Goal: Task Accomplishment & Management: Use online tool/utility

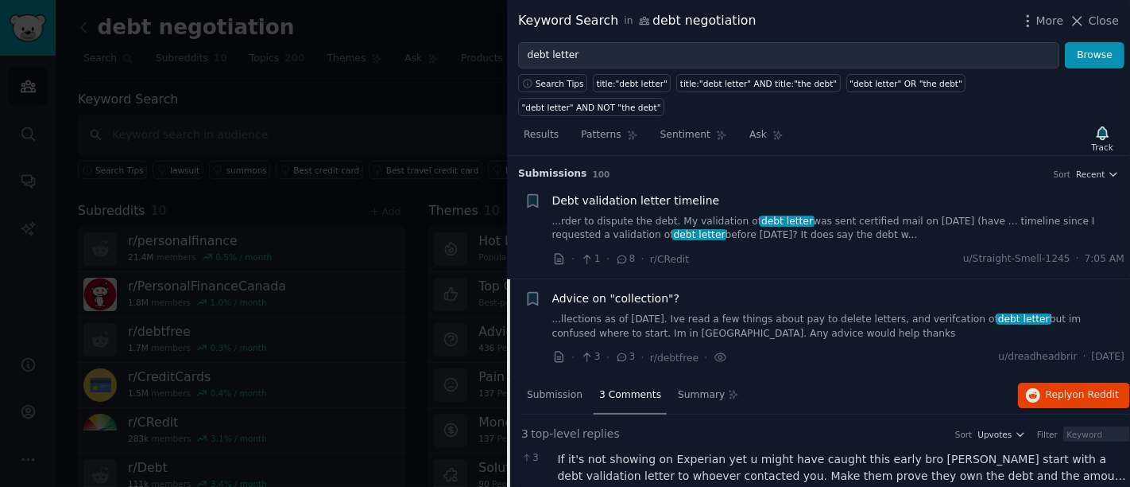
scroll to position [122, 0]
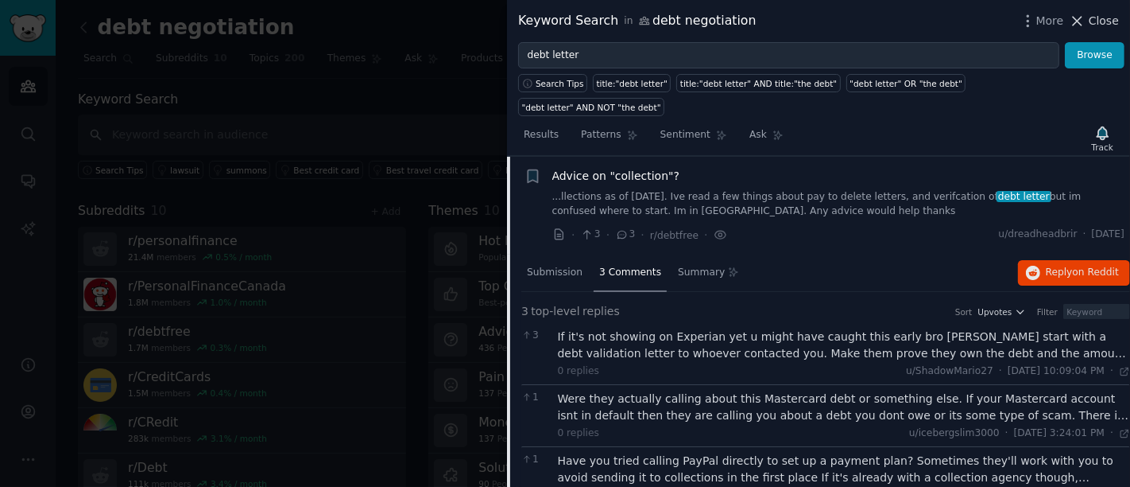
click at [1093, 25] on span "Close" at bounding box center [1104, 21] width 30 height 17
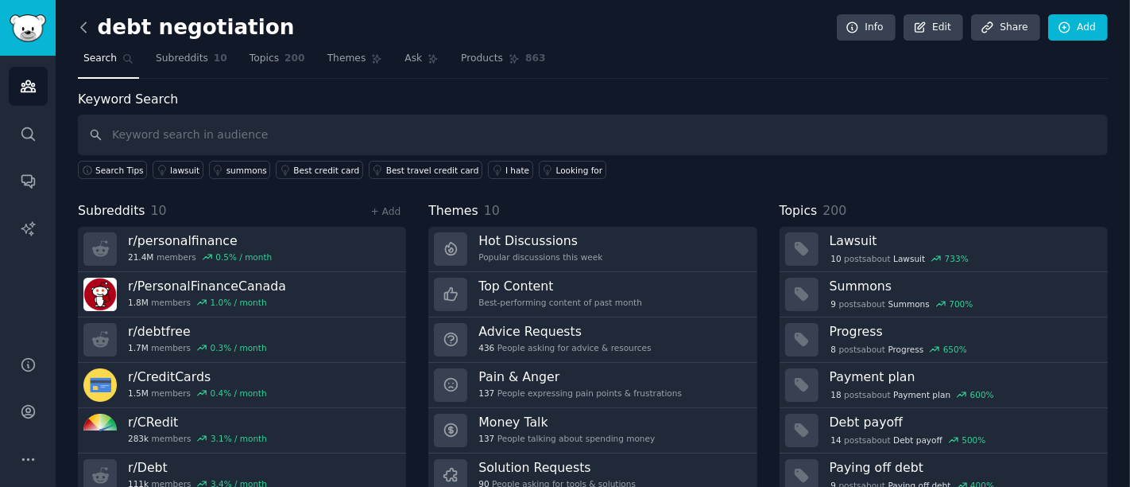
click at [80, 29] on icon at bounding box center [84, 27] width 17 height 17
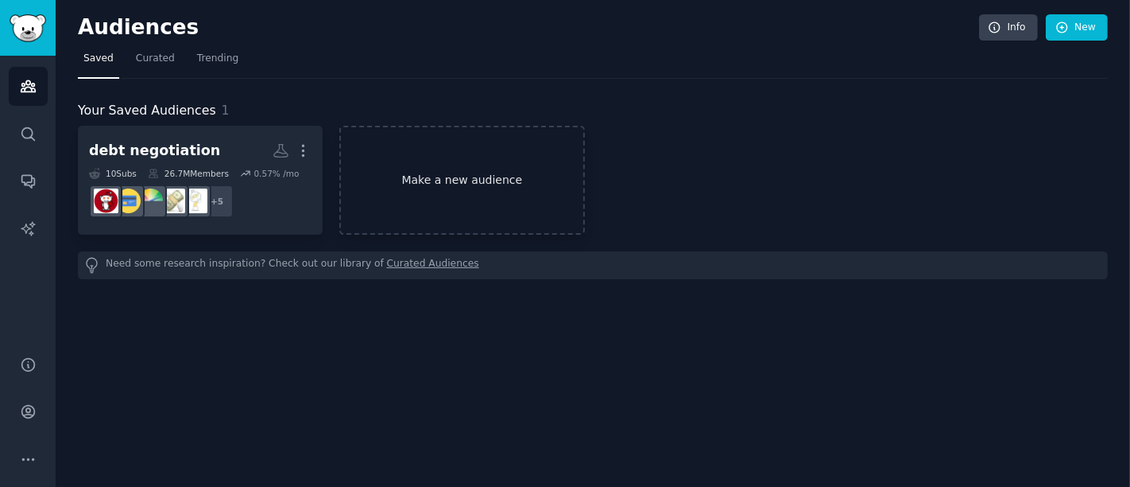
click at [467, 147] on link "Make a new audience" at bounding box center [461, 180] width 245 height 109
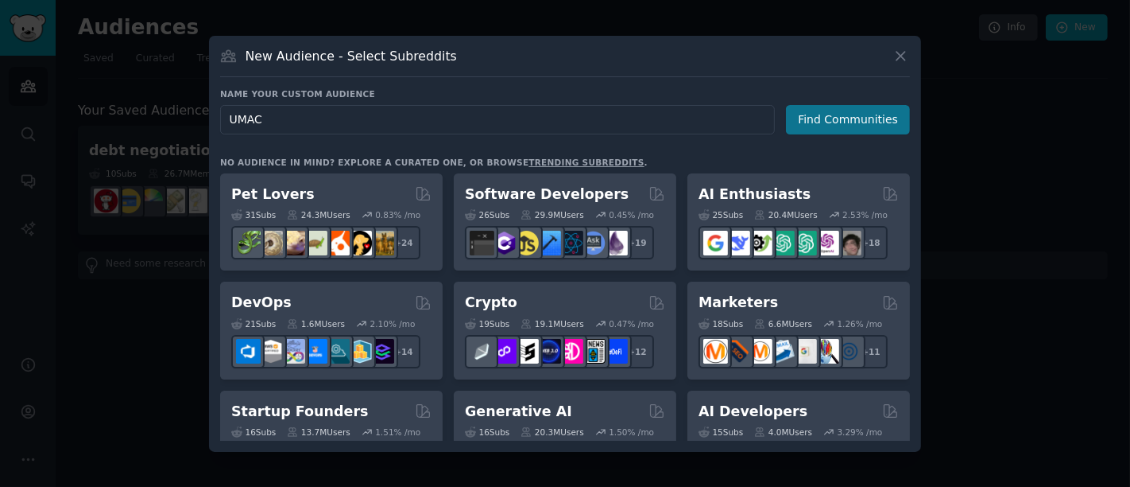
type input "UMAC"
click at [871, 119] on button "Find Communities" at bounding box center [848, 119] width 124 height 29
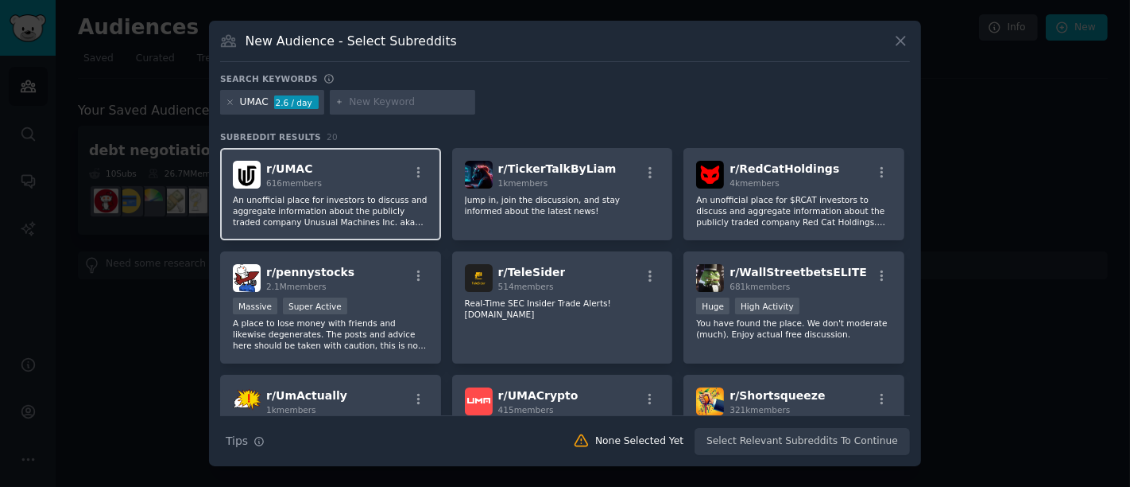
click at [337, 216] on p "An unofficial place for investors to discuss and aggregate information about th…" at bounding box center [331, 210] width 196 height 33
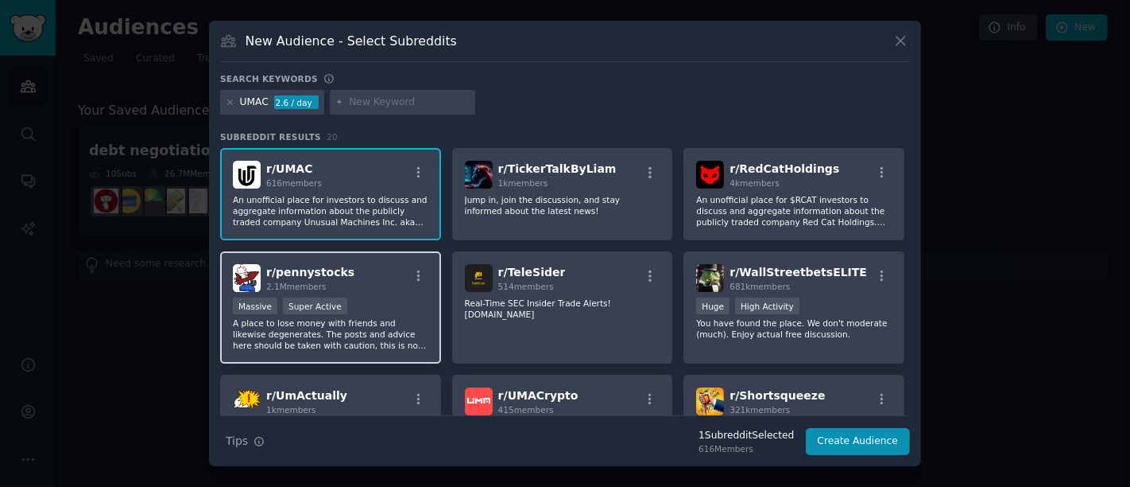
click at [365, 292] on div "r/ pennystocks 2.1M members Massive Super Active A place to lose money with fri…" at bounding box center [330, 307] width 221 height 112
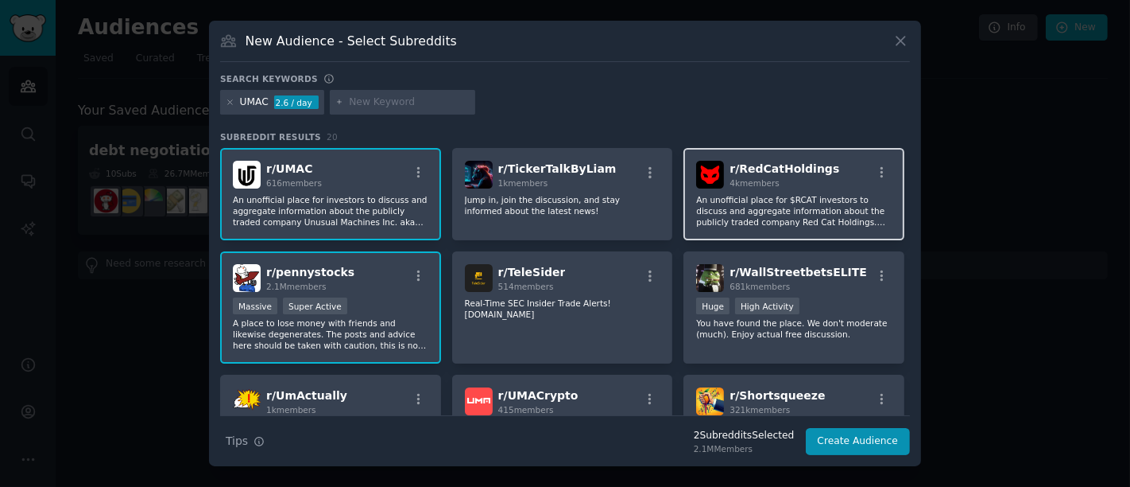
click at [739, 204] on p "An unofficial place for $RCAT investors to discuss and aggregate information ab…" at bounding box center [794, 210] width 196 height 33
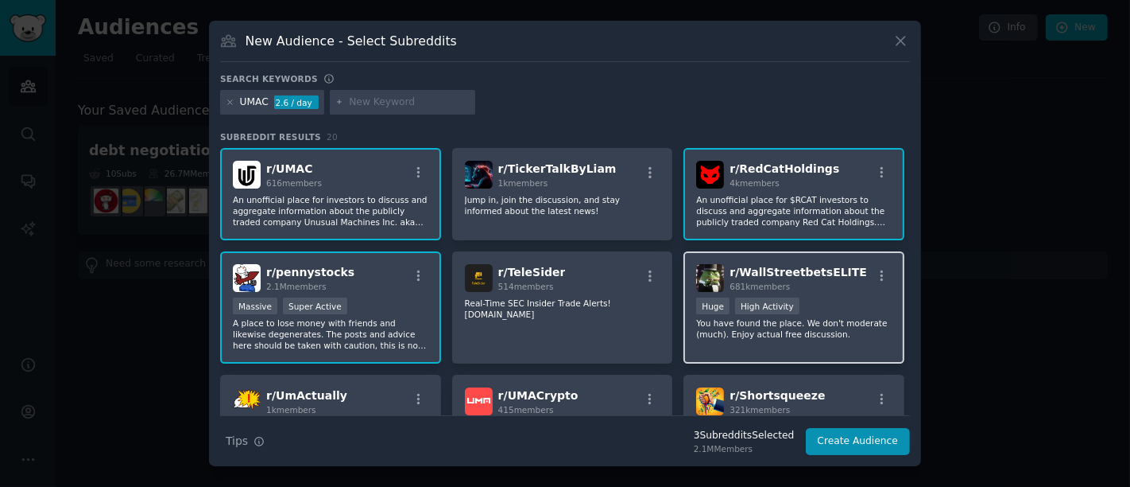
click at [849, 299] on div "Huge High Activity" at bounding box center [794, 307] width 196 height 20
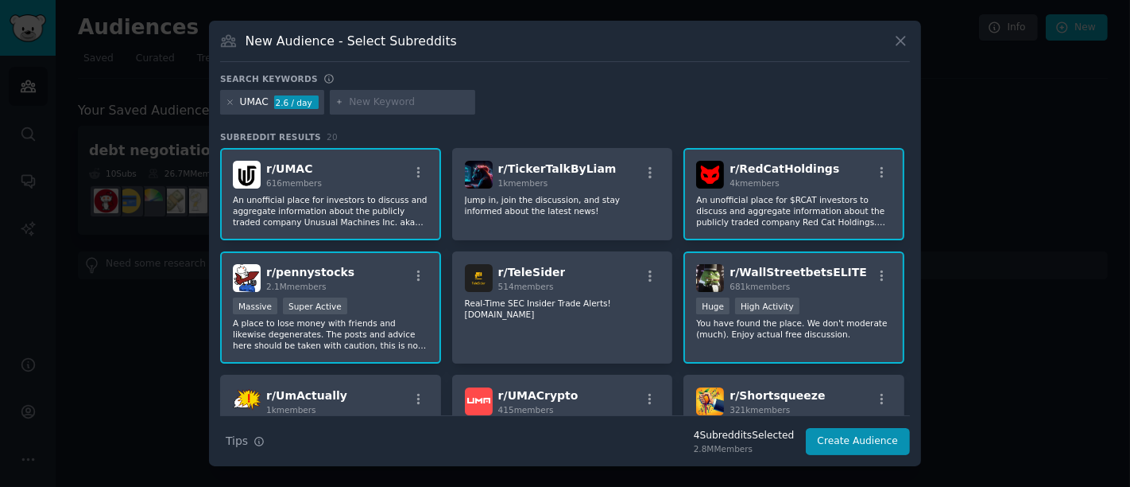
drag, startPoint x: 910, startPoint y: 169, endPoint x: 909, endPoint y: 184, distance: 16.0
click at [909, 184] on div "New Audience - Select Subreddits Search keywords UMAC 2.6 / day Subreddit Resul…" at bounding box center [565, 244] width 712 height 446
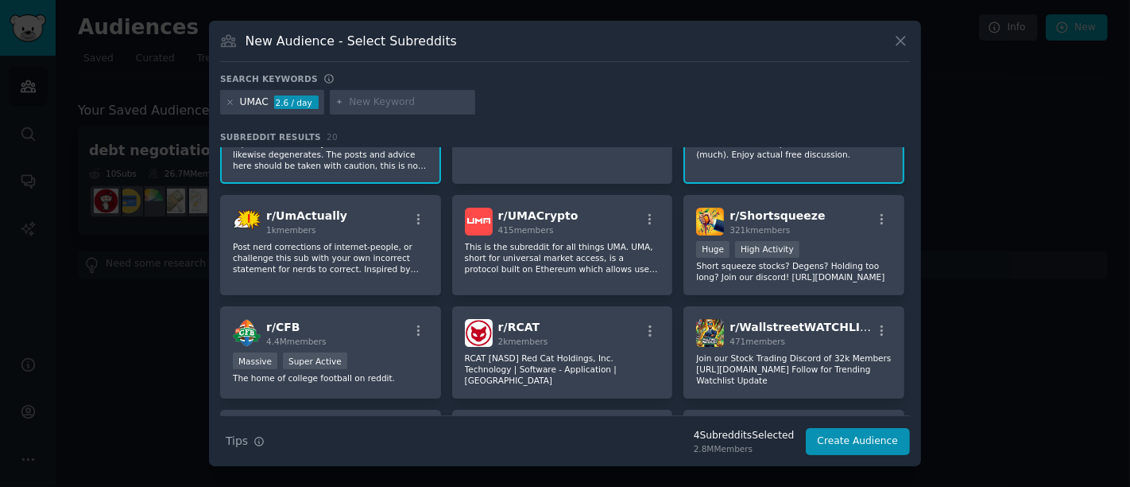
scroll to position [181, 0]
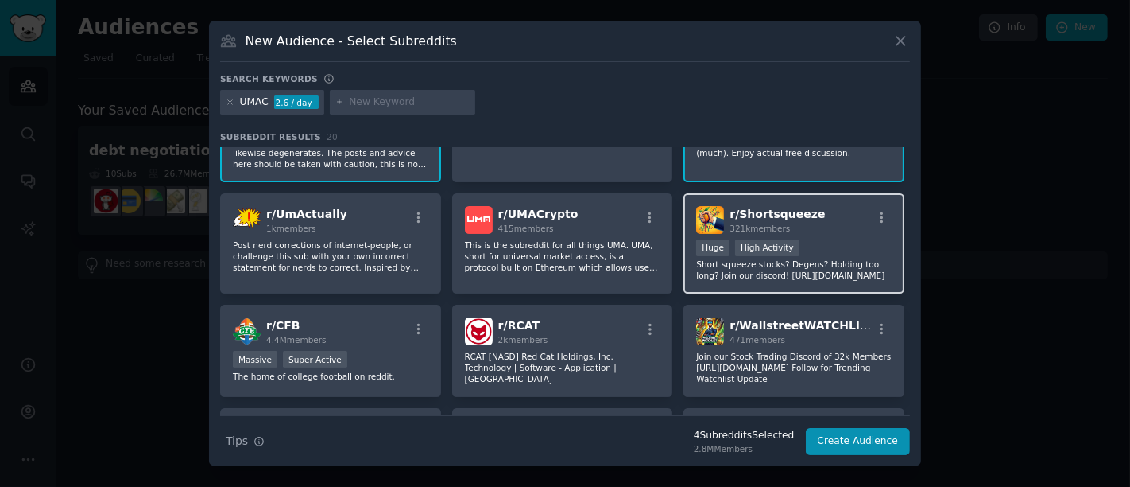
click at [816, 242] on div "Huge High Activity" at bounding box center [794, 249] width 196 height 20
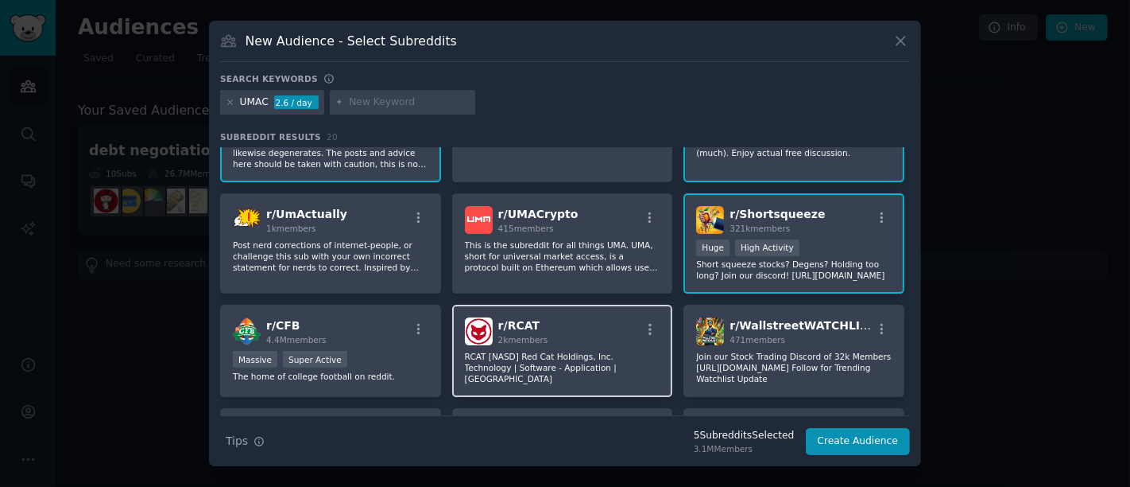
click at [590, 355] on p "RCAT [NASD] Red Cat Holdings, Inc. Technology | Software - Application | [GEOGR…" at bounding box center [563, 367] width 196 height 33
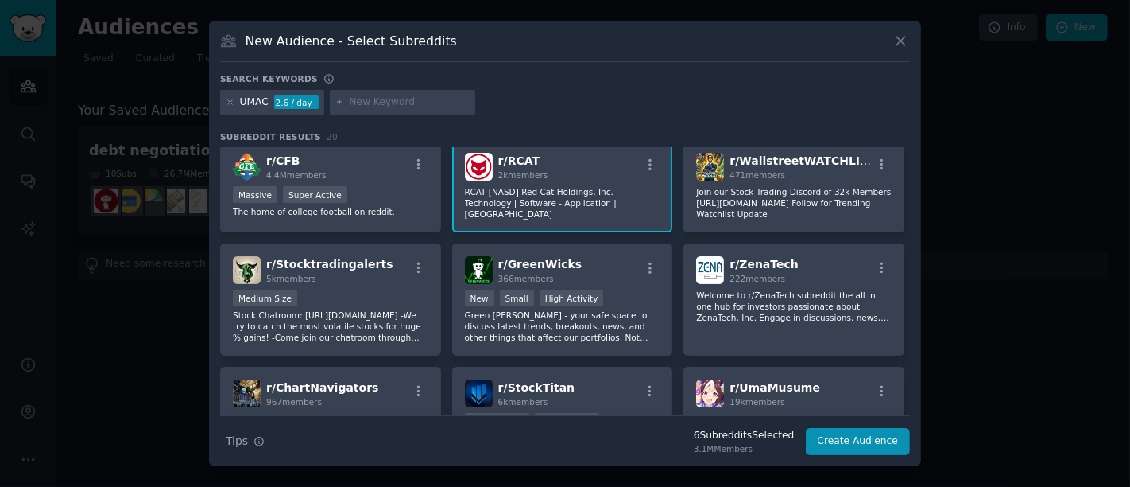
scroll to position [349, 0]
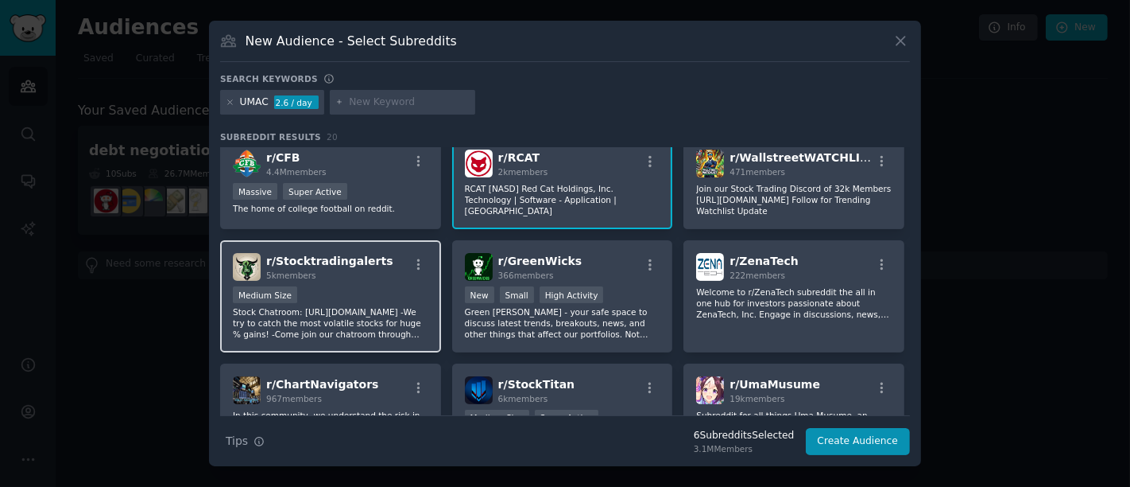
click at [374, 306] on p "Stock Chatroom: [URL][DOMAIN_NAME] -We try to catch the most volatile stocks fo…" at bounding box center [331, 322] width 196 height 33
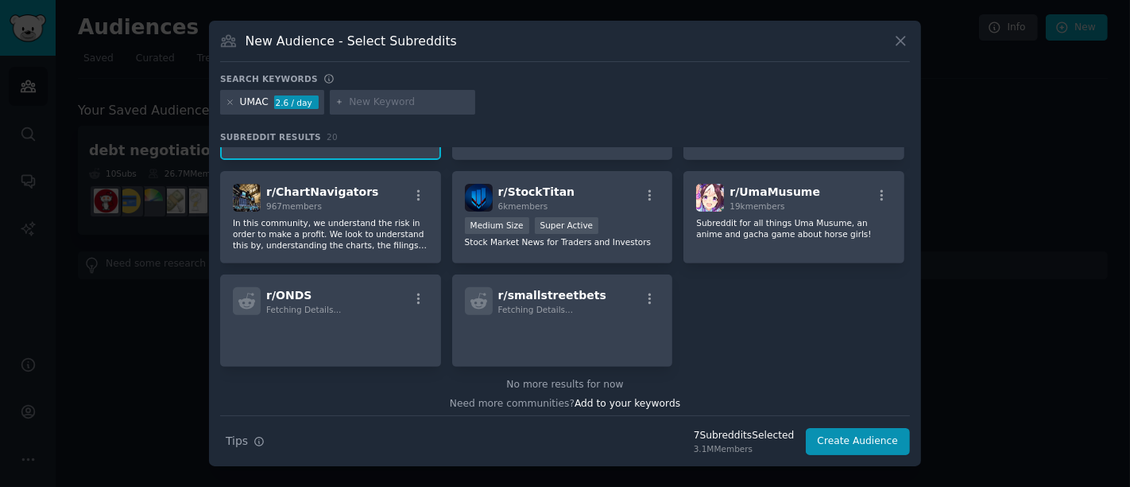
scroll to position [561, 0]
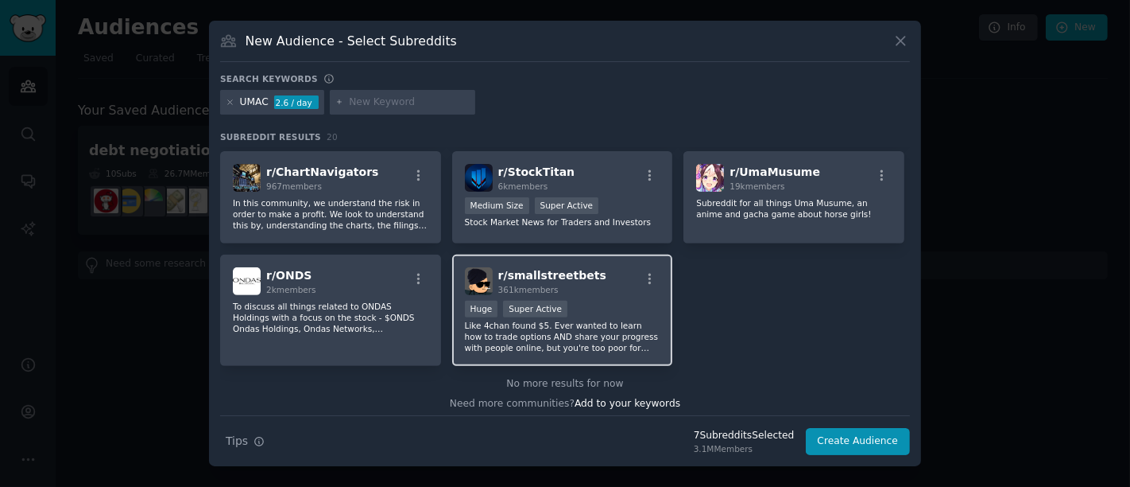
click at [608, 330] on p "Like 4chan found $5. Ever wanted to learn how to trade options AND share your p…" at bounding box center [563, 336] width 196 height 33
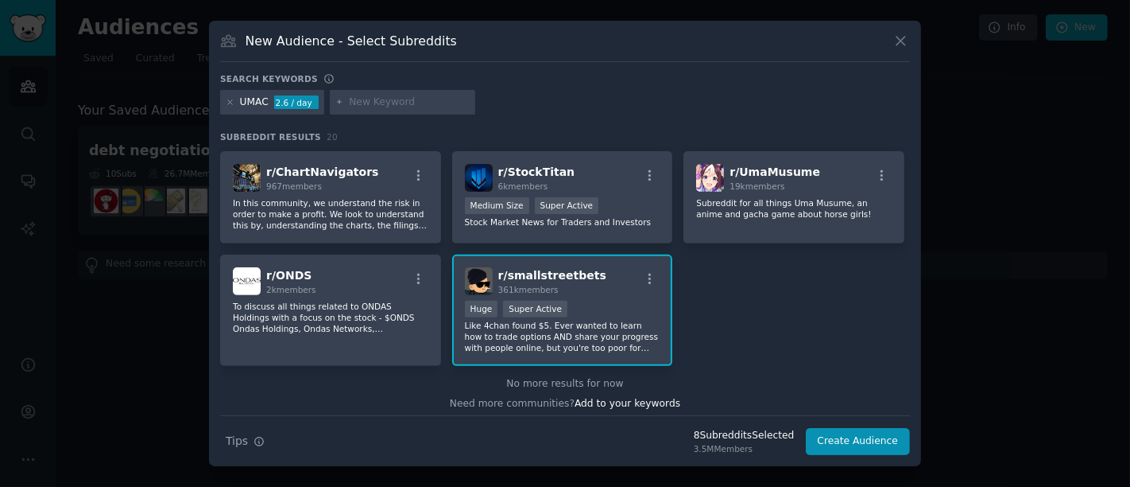
click at [416, 103] on input "text" at bounding box center [409, 102] width 121 height 14
type input "wallstreetbets"
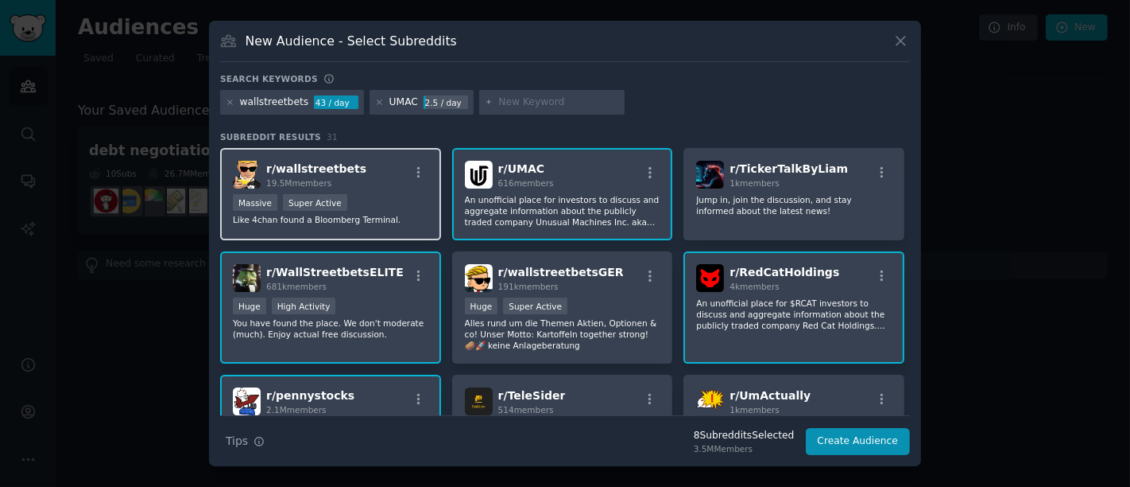
click at [393, 196] on div "Massive Super Active" at bounding box center [331, 204] width 196 height 20
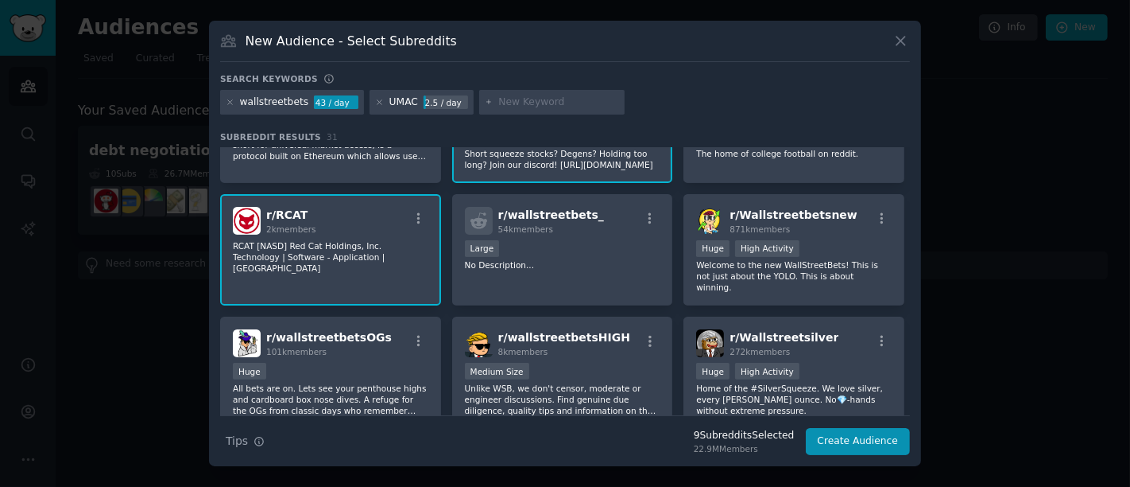
scroll to position [424, 0]
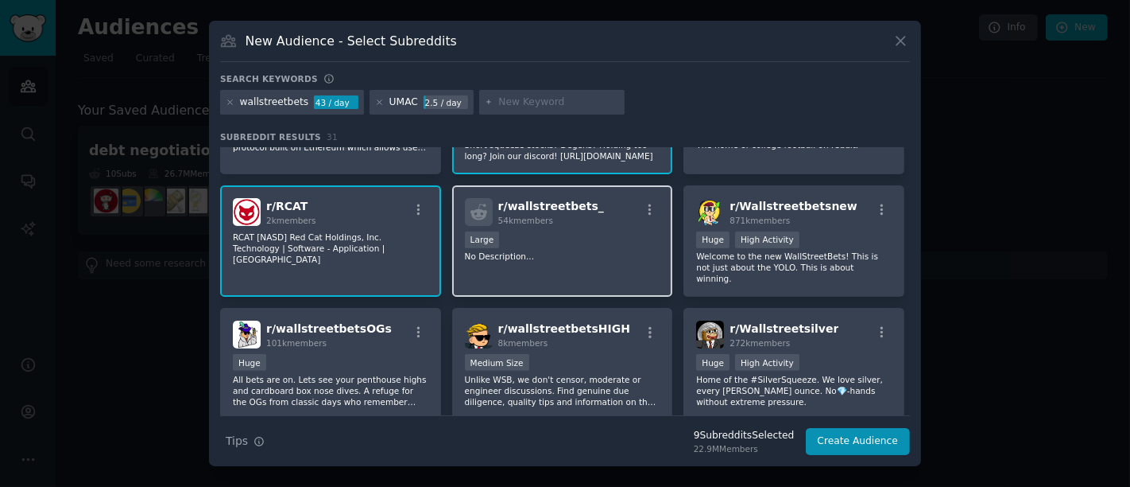
click at [626, 242] on div "Large" at bounding box center [563, 241] width 196 height 20
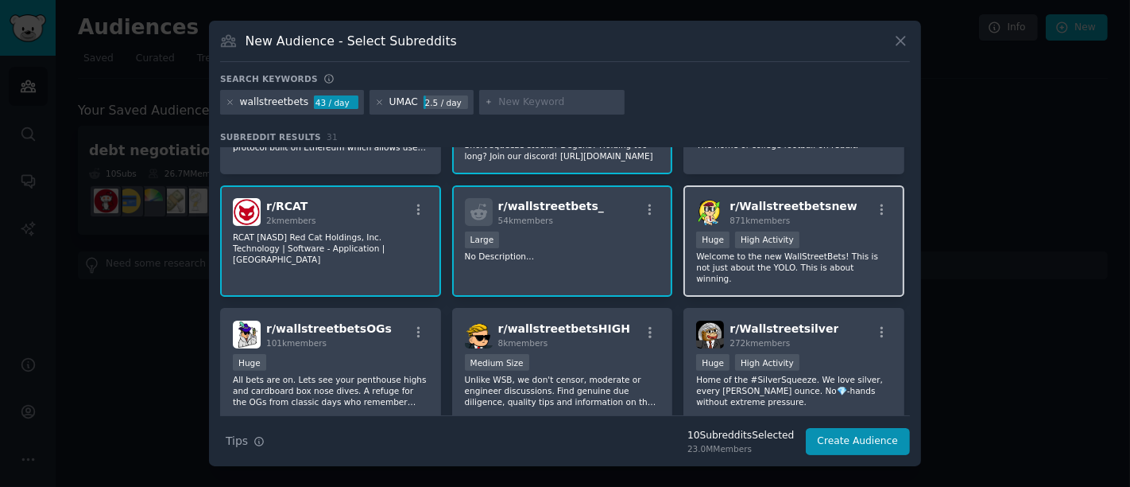
click at [841, 231] on div ">= 80th percentile for submissions / day Huge High Activity" at bounding box center [794, 241] width 196 height 20
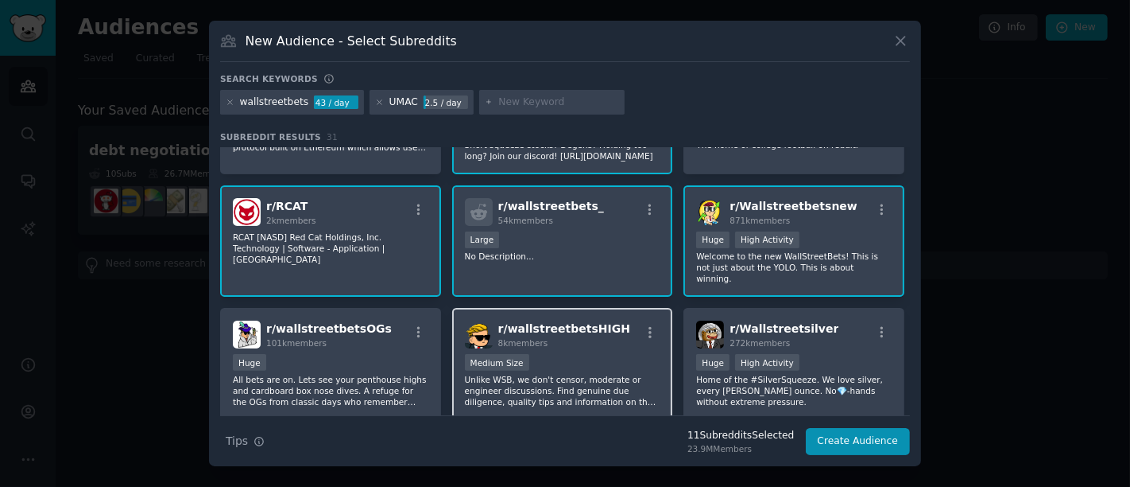
click at [611, 354] on div "Medium Size" at bounding box center [563, 364] width 196 height 20
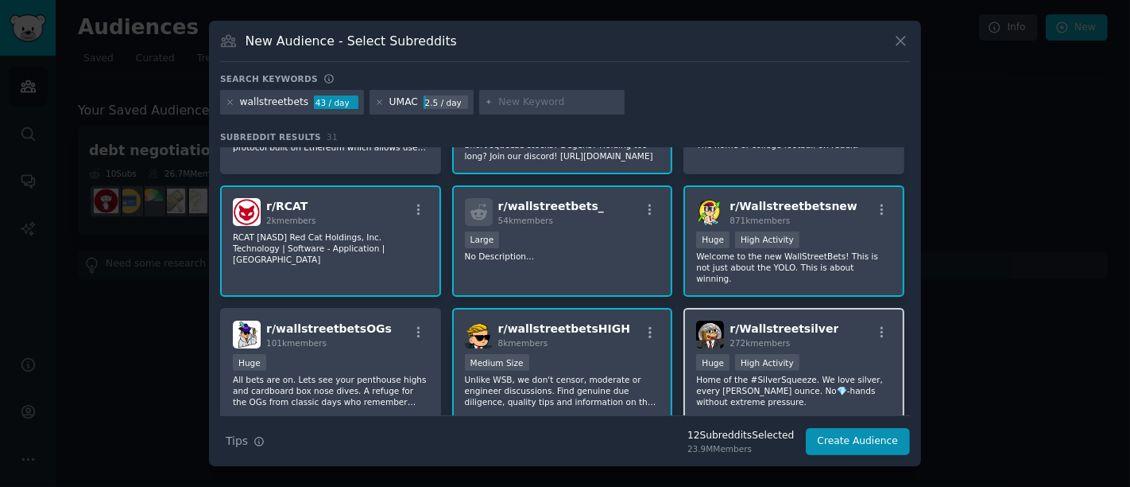
click at [820, 354] on div ">= 80th percentile for submissions / day Huge High Activity" at bounding box center [794, 364] width 196 height 20
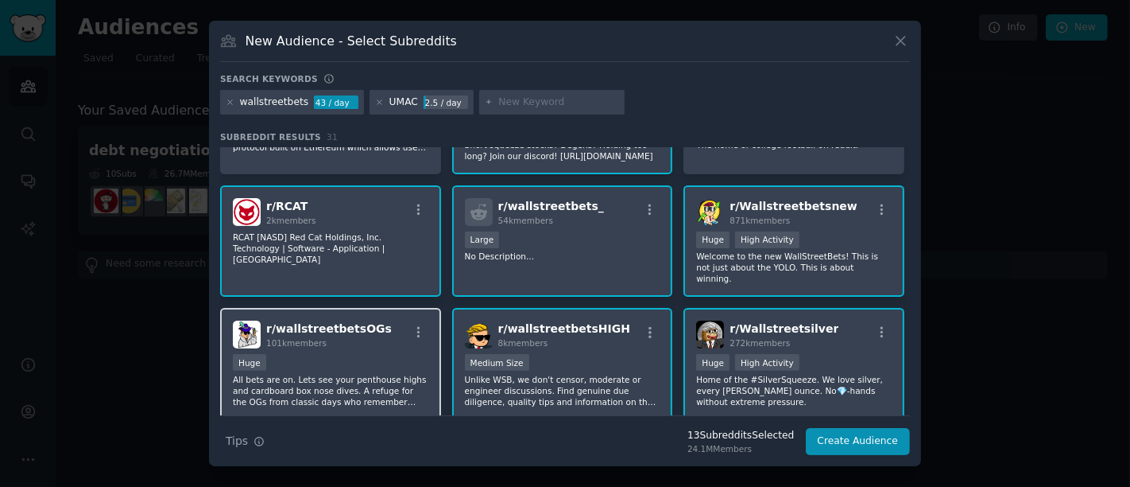
click at [384, 374] on p "All bets are on. Lets see your penthouse highs and cardboard box nose dives. A …" at bounding box center [331, 390] width 196 height 33
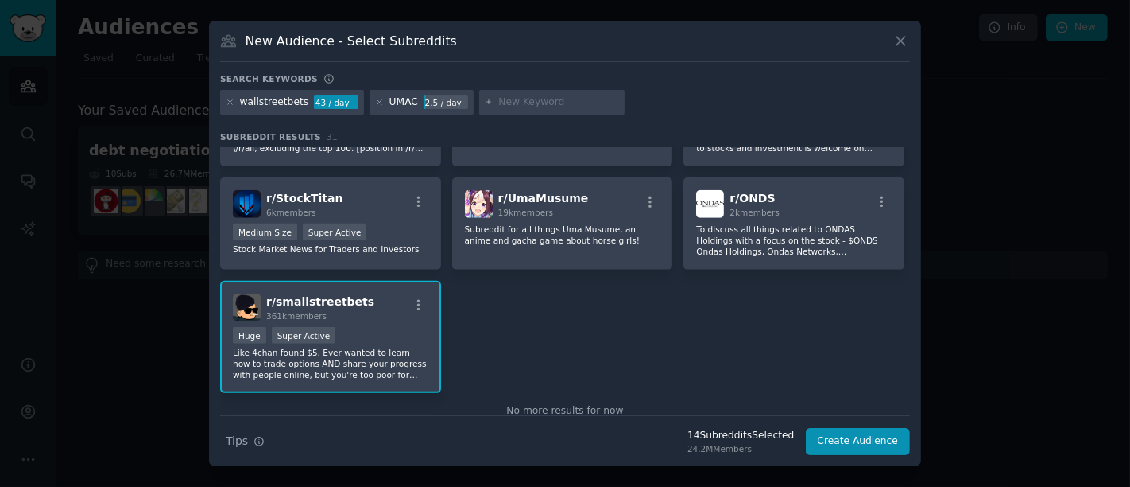
scroll to position [1057, 0]
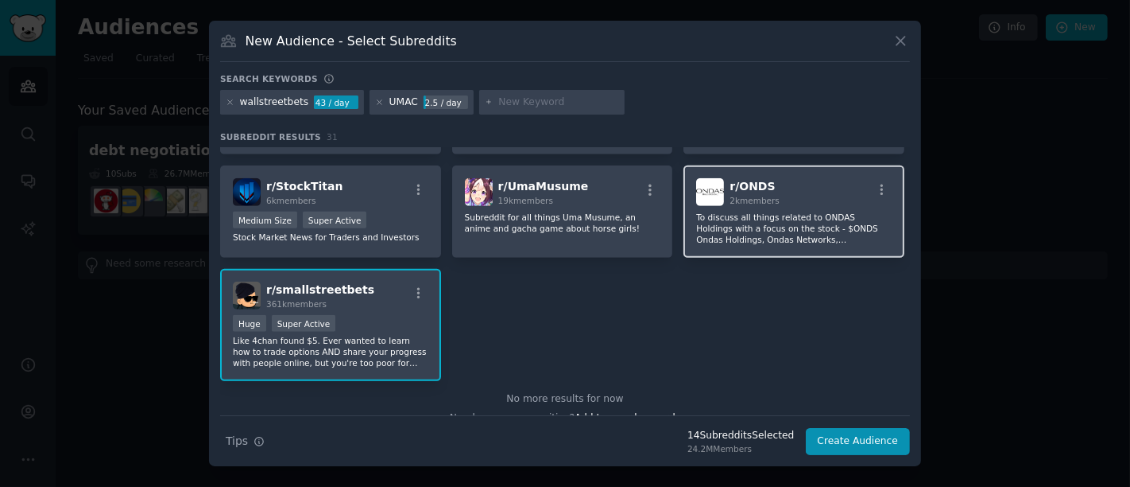
click at [832, 211] on p "To discuss all things related to ONDAS Holdings with a focus on the stock - $ON…" at bounding box center [794, 227] width 196 height 33
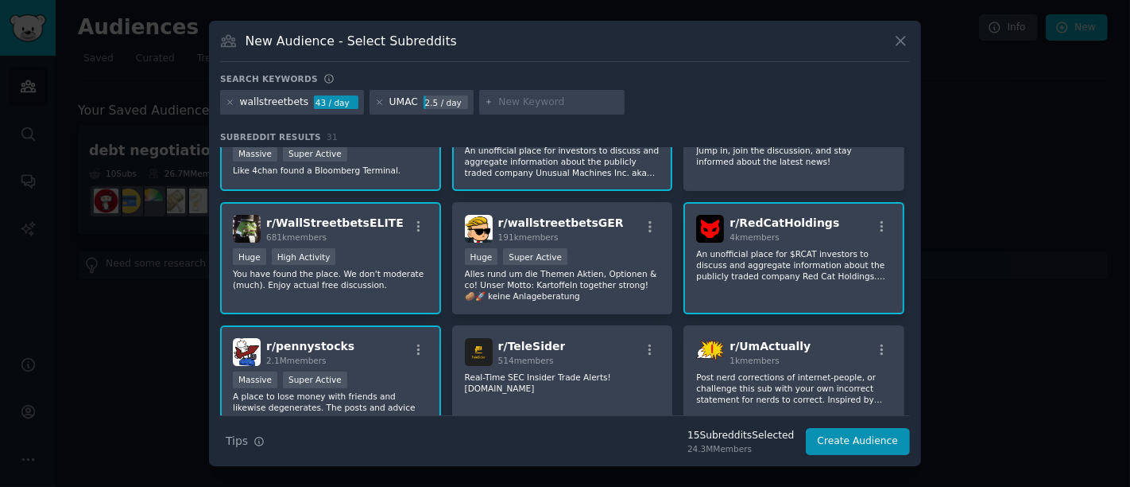
scroll to position [0, 0]
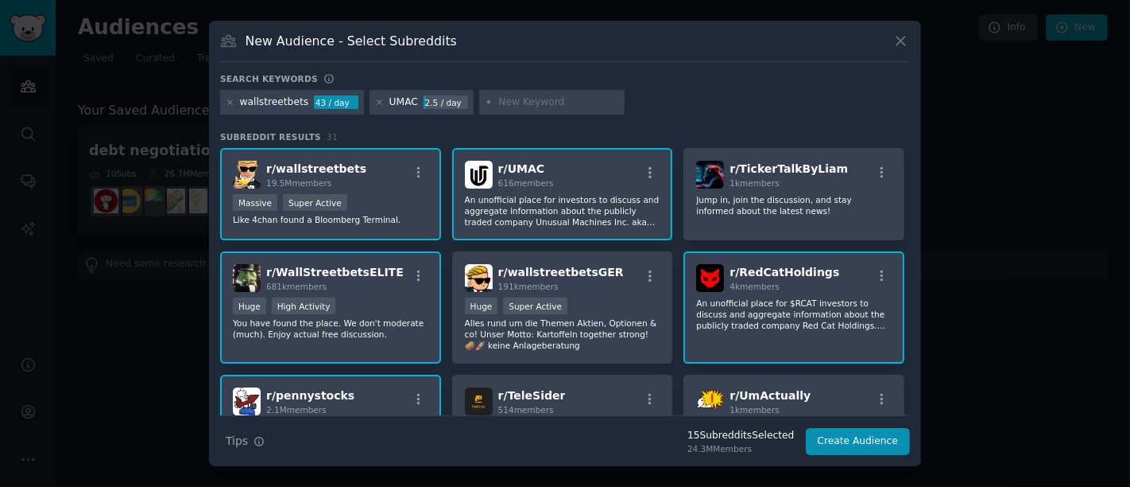
click at [561, 105] on input "text" at bounding box center [558, 102] width 121 height 14
type input "trading"
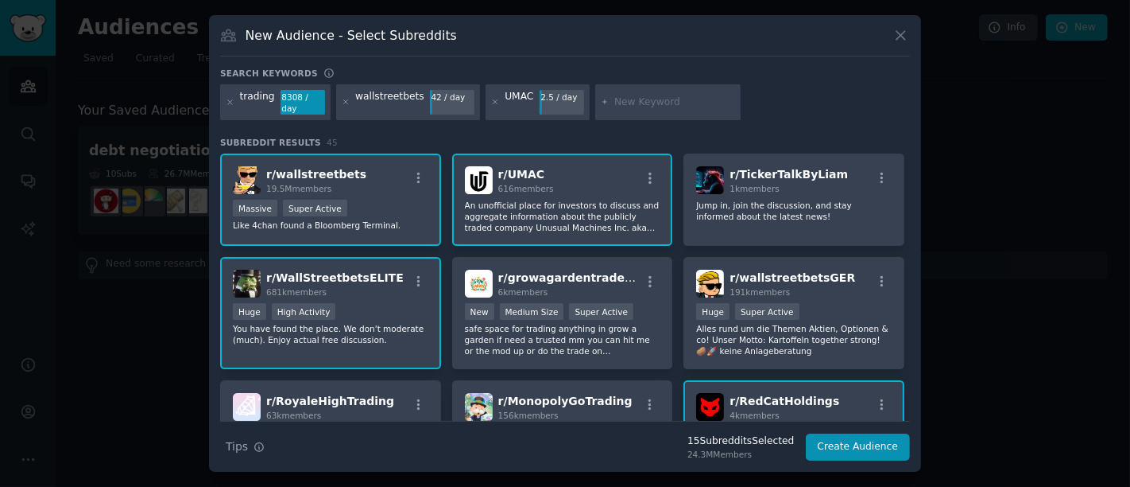
scroll to position [18, 0]
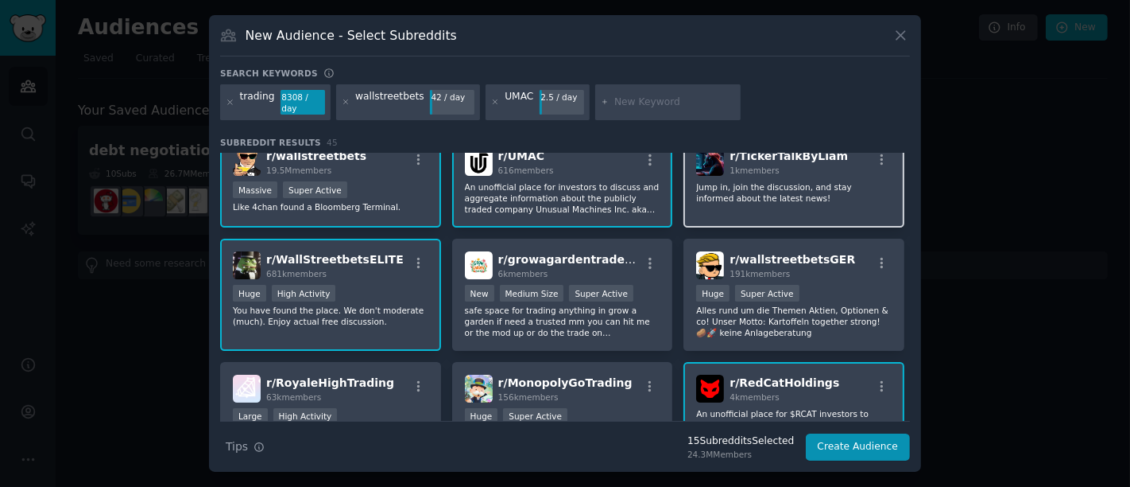
click at [858, 192] on p "Jump in, join the discussion, and stay informed about the latest news!" at bounding box center [794, 192] width 196 height 22
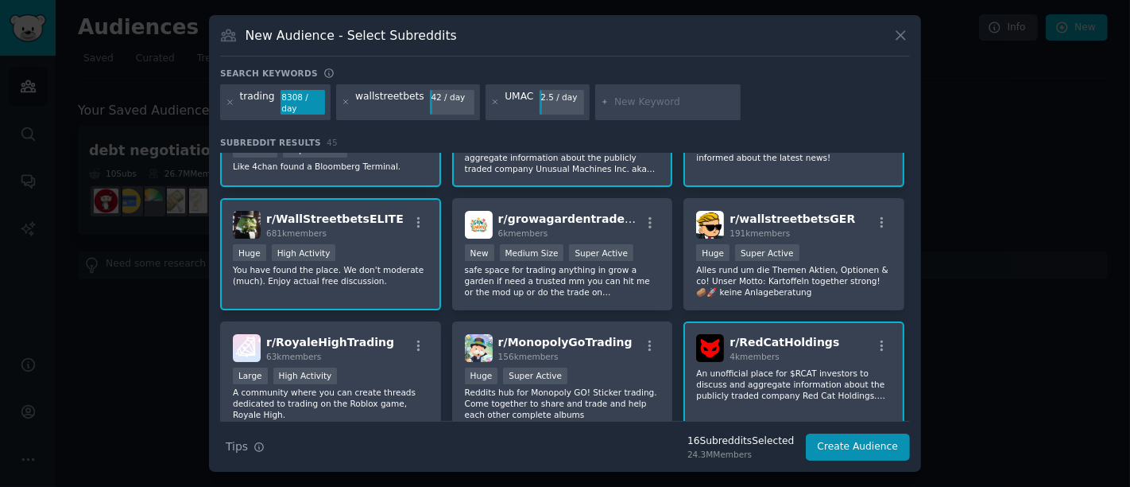
scroll to position [61, 0]
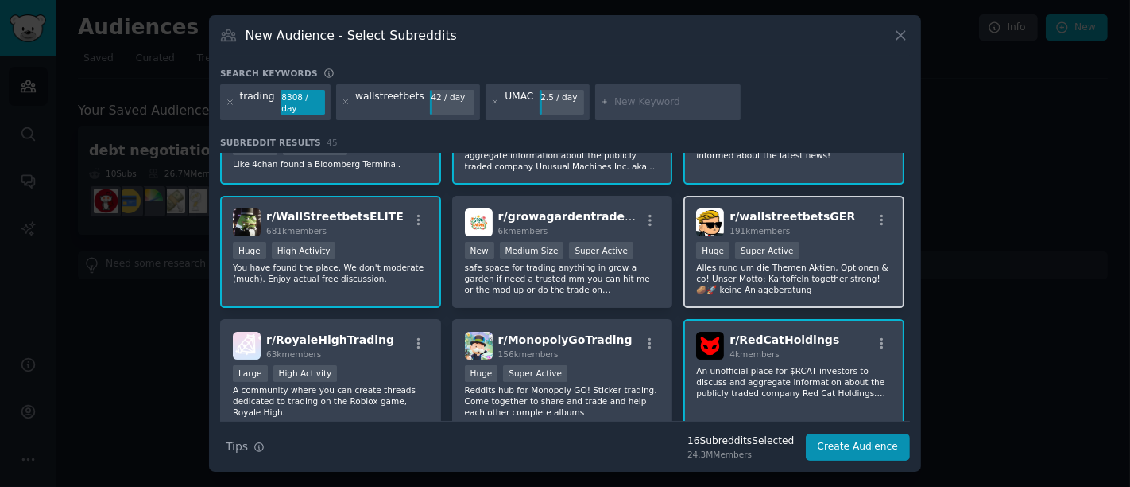
click at [824, 266] on p "Alles rund um die Themen Aktien, Optionen & co! Unser Motto: Kartoffeln togethe…" at bounding box center [794, 278] width 196 height 33
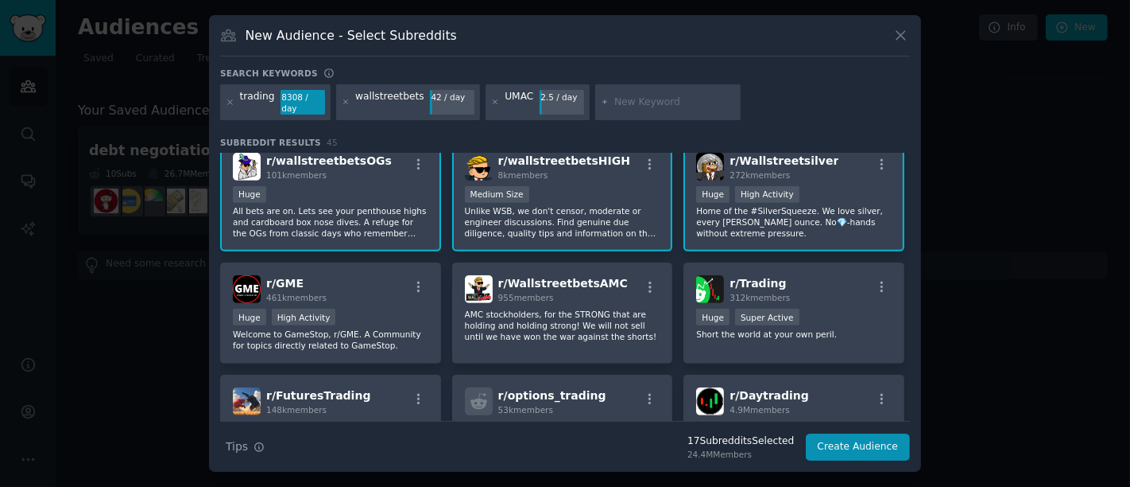
scroll to position [737, 0]
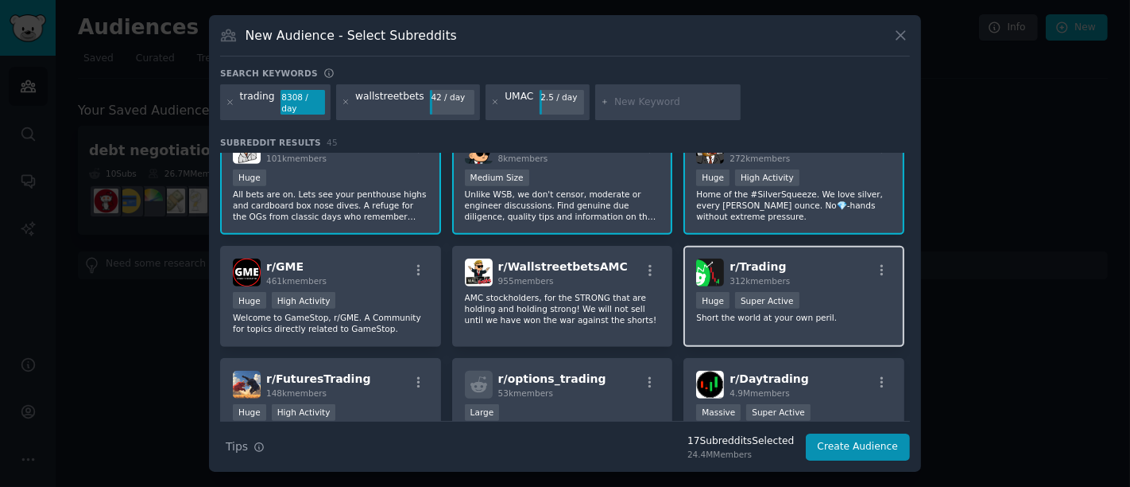
click at [833, 312] on p "Short the world at your own peril." at bounding box center [794, 317] width 196 height 11
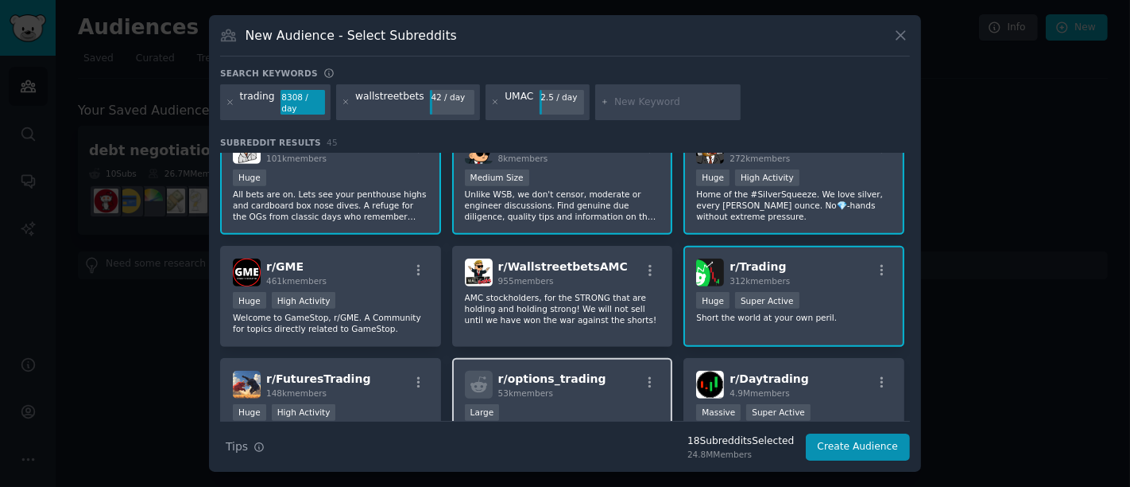
click at [600, 404] on div "Large" at bounding box center [563, 414] width 196 height 20
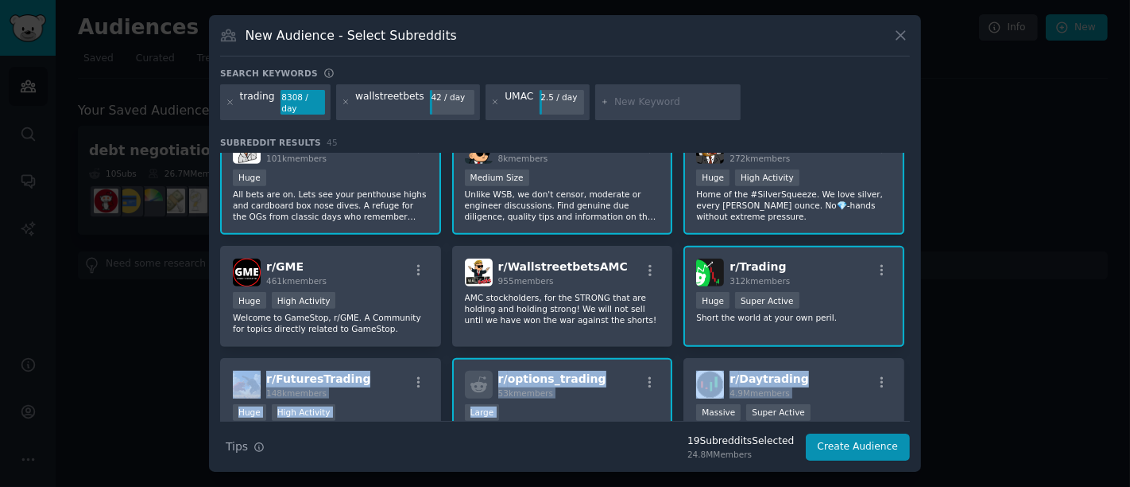
drag, startPoint x: 911, startPoint y: 319, endPoint x: 913, endPoint y: 352, distance: 33.5
click at [913, 352] on div "New Audience - Select Subreddits Search keywords trading 8308 / day wallstreetb…" at bounding box center [565, 243] width 712 height 457
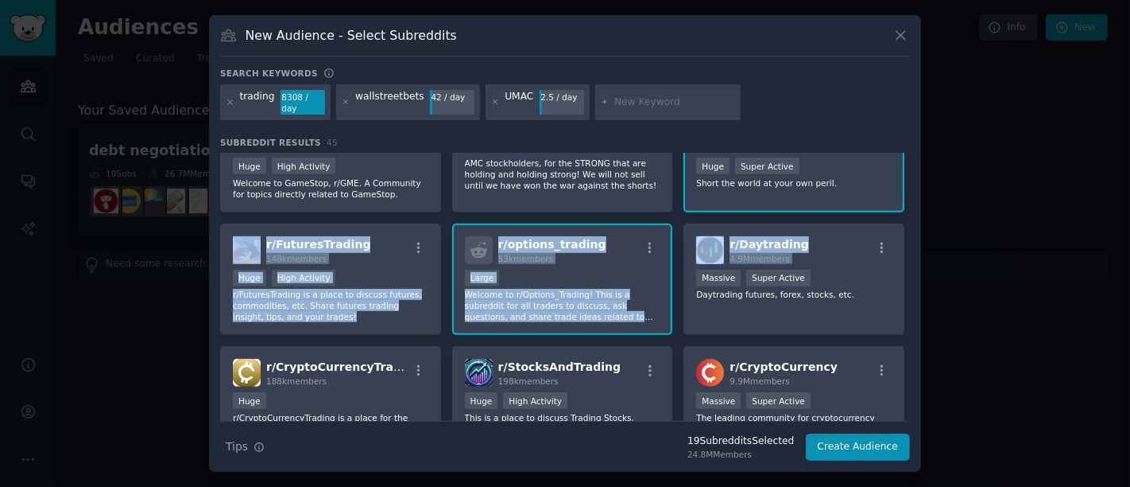
scroll to position [892, 0]
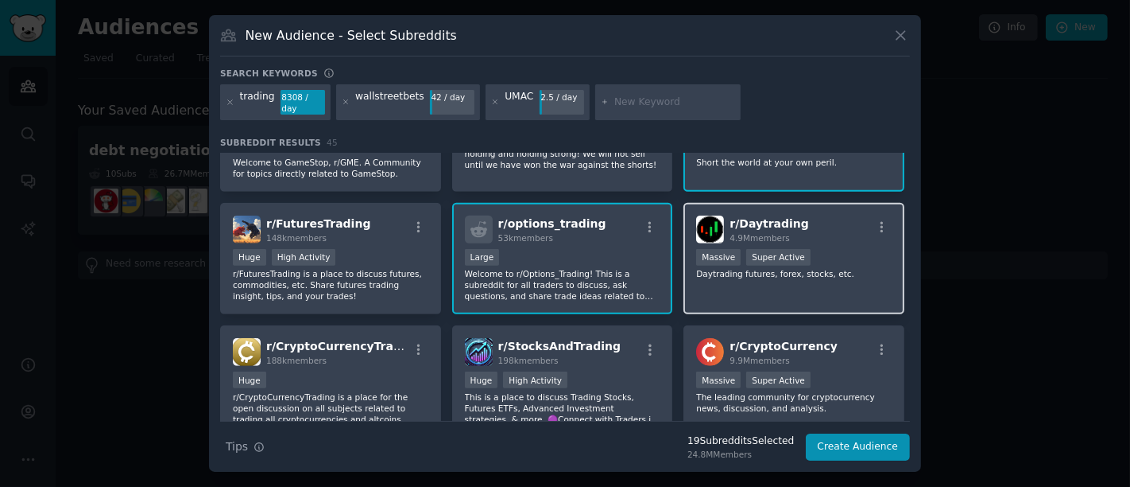
click at [856, 258] on div "r/ Daytrading 4.9M members 1,000,000+ members Massive Super Active Daytrading f…" at bounding box center [794, 259] width 221 height 112
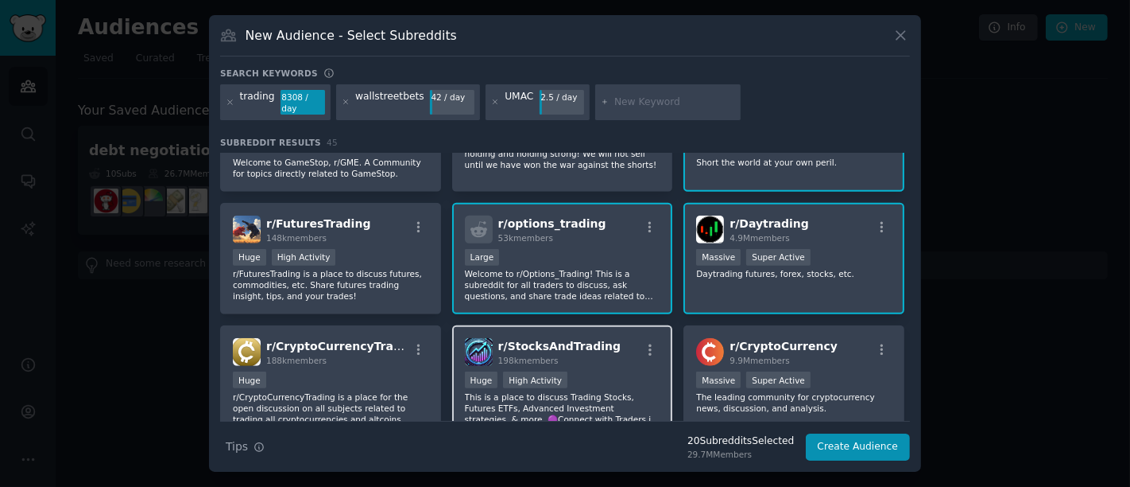
click at [619, 391] on p "This is a place to discuss Trading Stocks, Futures ETFs, Advanced Investment st…" at bounding box center [563, 407] width 196 height 33
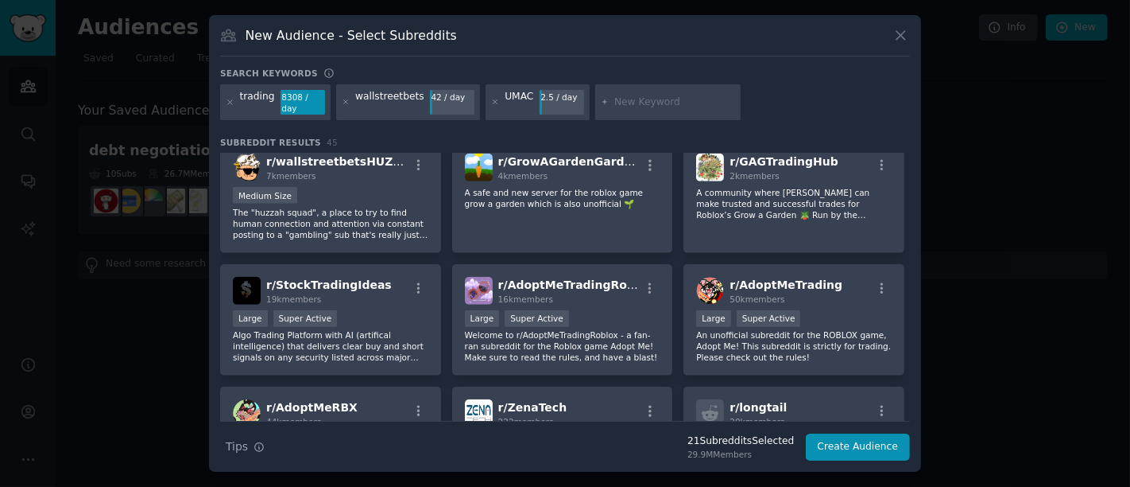
scroll to position [1334, 0]
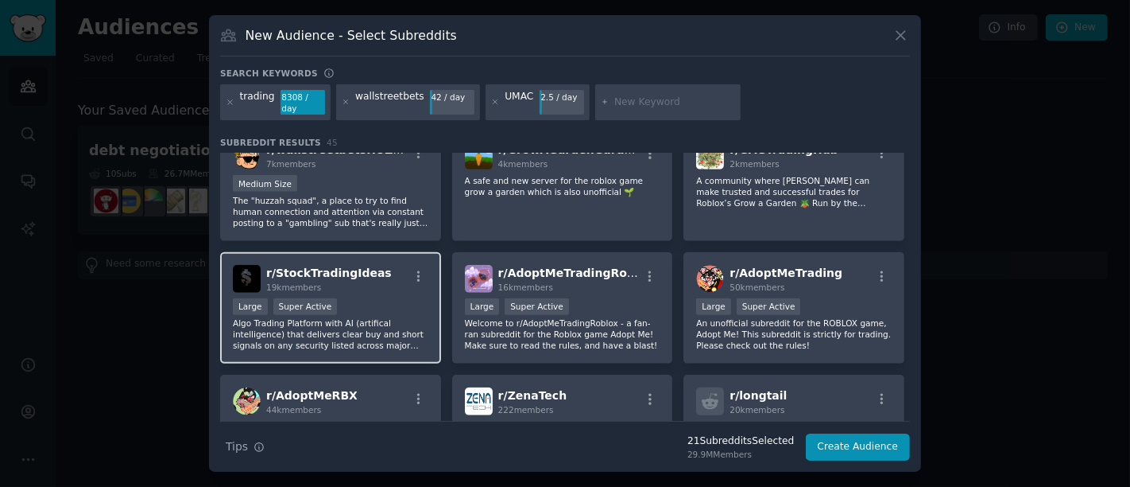
click at [382, 317] on p "Algo Trading Platform with AI (artifical intelligence) that delivers clear buy …" at bounding box center [331, 333] width 196 height 33
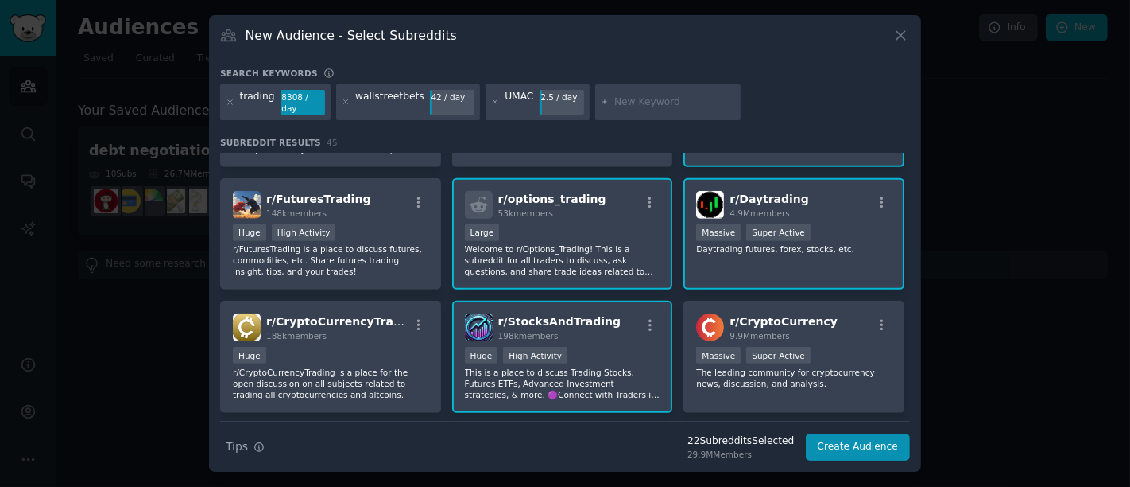
scroll to position [901, 0]
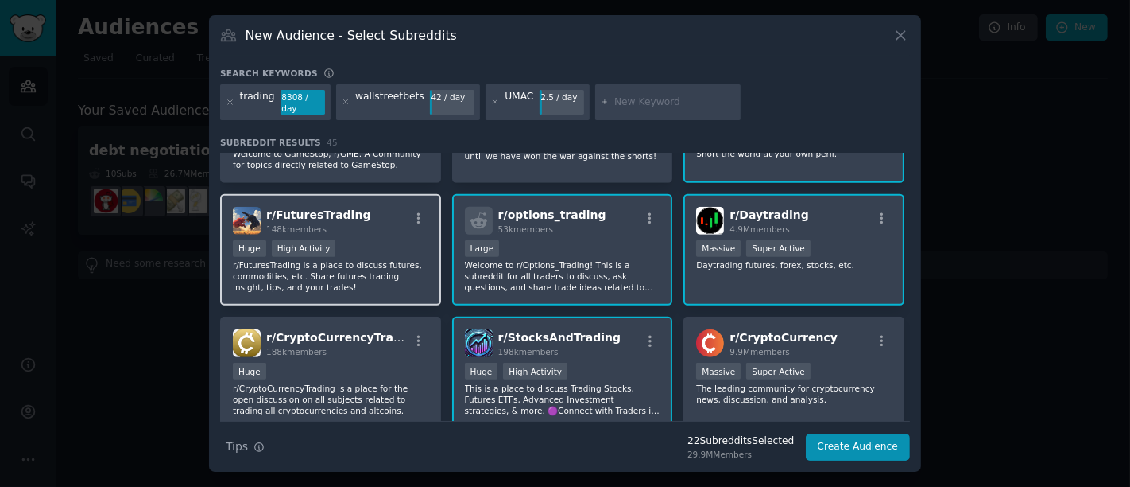
click at [405, 259] on p "r/FuturesTrading is a place to discuss futures, commodities, etc. Share futures…" at bounding box center [331, 275] width 196 height 33
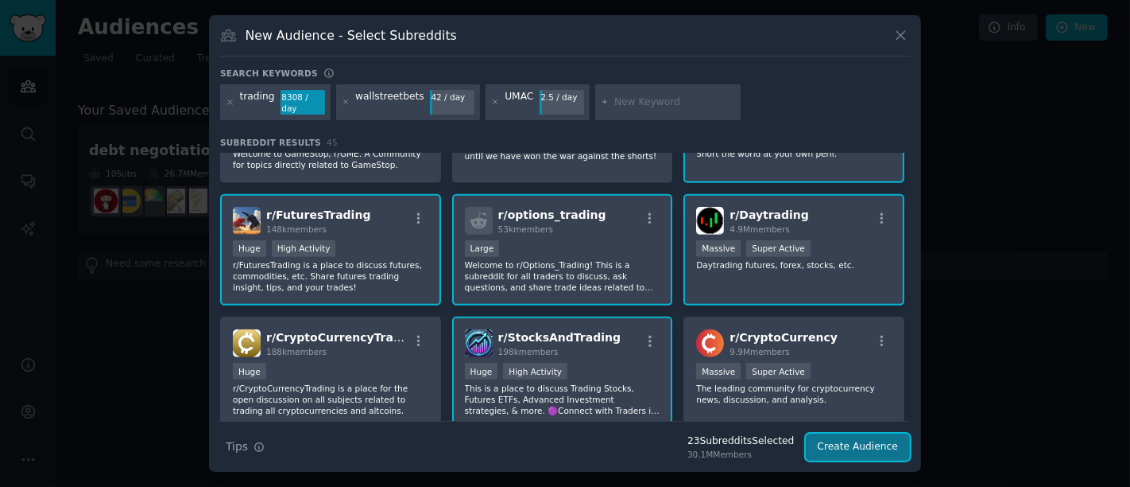
click at [843, 443] on button "Create Audience" at bounding box center [858, 446] width 105 height 27
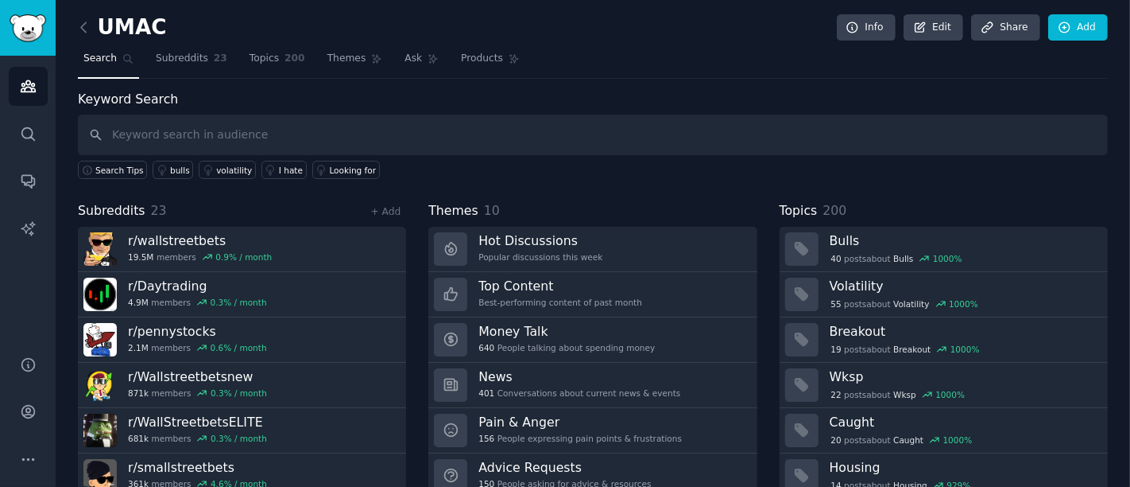
click at [138, 24] on h2 "UMAC" at bounding box center [122, 27] width 89 height 25
click at [77, 25] on div "UMAC Info Edit Share Add Search Subreddits 23 Topics 200 Themes Ask Products 32…" at bounding box center [593, 274] width 1075 height 549
click at [83, 27] on icon at bounding box center [84, 27] width 17 height 17
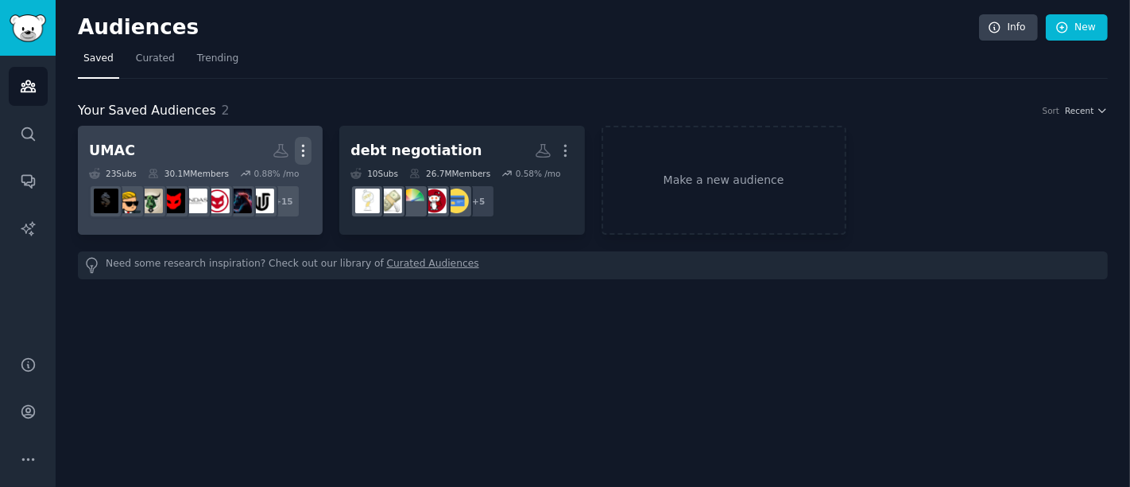
click at [308, 151] on icon "button" at bounding box center [303, 150] width 17 height 17
click at [117, 152] on div "UMAC" at bounding box center [112, 151] width 46 height 20
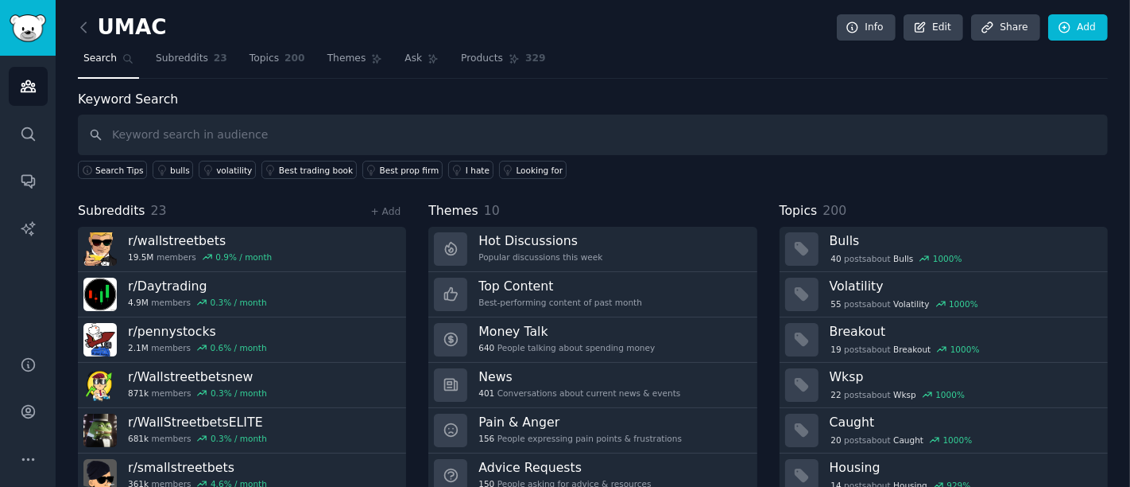
click at [136, 135] on input "text" at bounding box center [593, 134] width 1030 height 41
type input "umac"
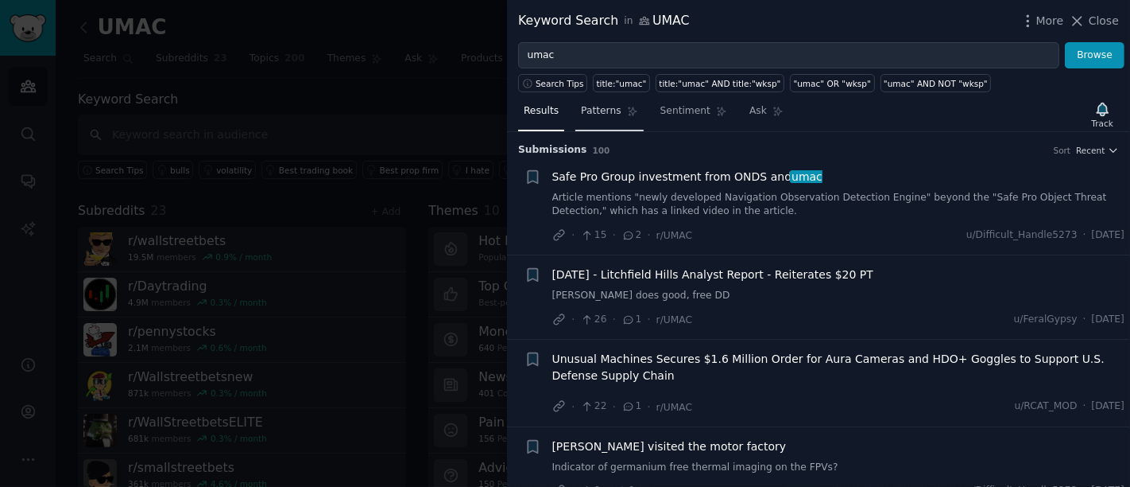
click at [588, 115] on span "Patterns" at bounding box center [601, 111] width 40 height 14
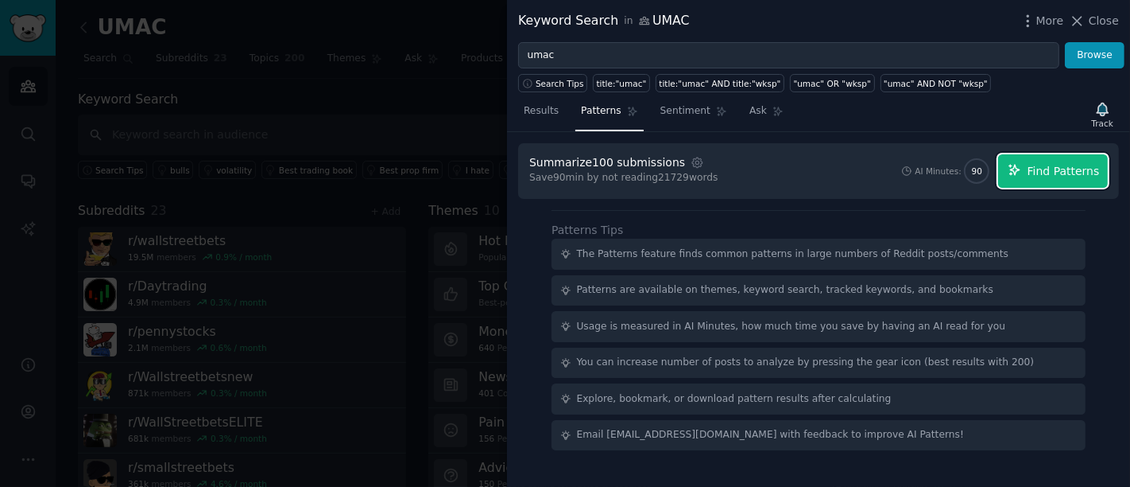
click at [1049, 175] on span "Find Patterns" at bounding box center [1064, 171] width 72 height 17
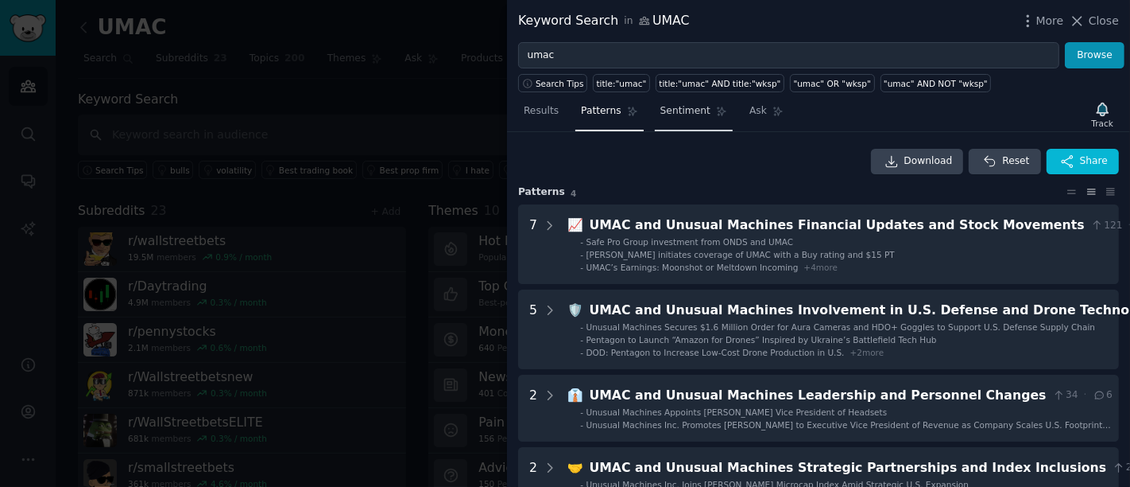
click at [669, 113] on span "Sentiment" at bounding box center [686, 111] width 50 height 14
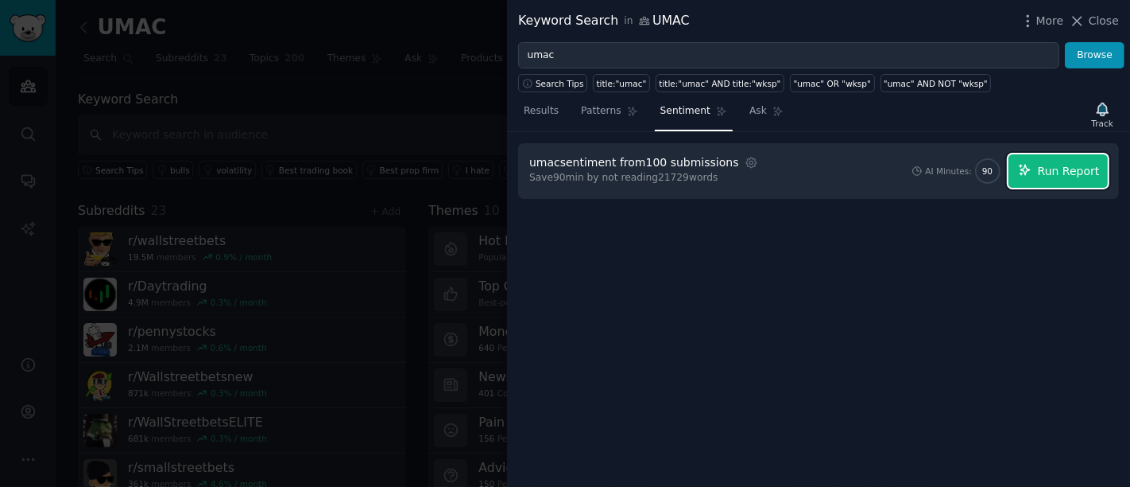
click at [1060, 182] on button "Run Report" at bounding box center [1058, 170] width 99 height 33
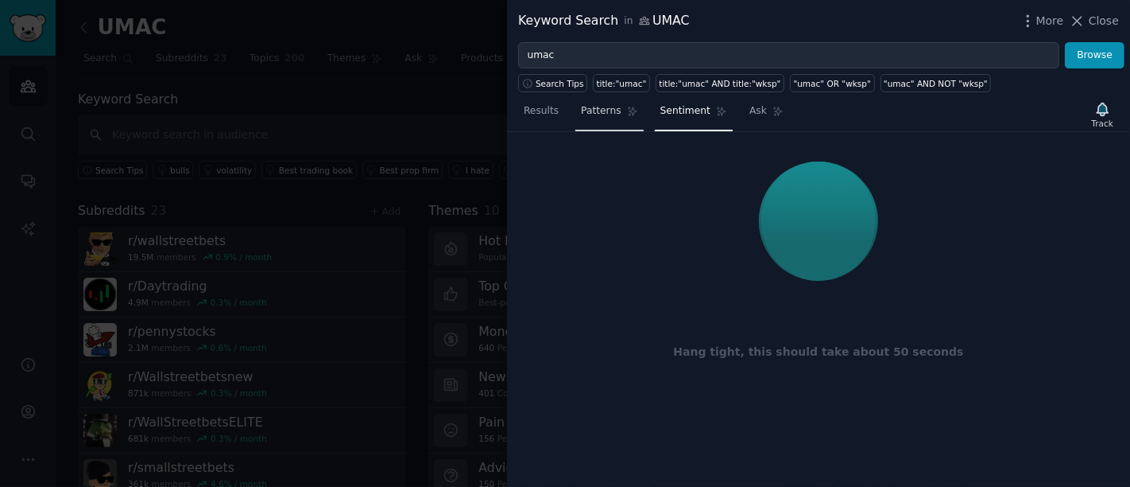
click at [591, 118] on link "Patterns" at bounding box center [610, 115] width 68 height 33
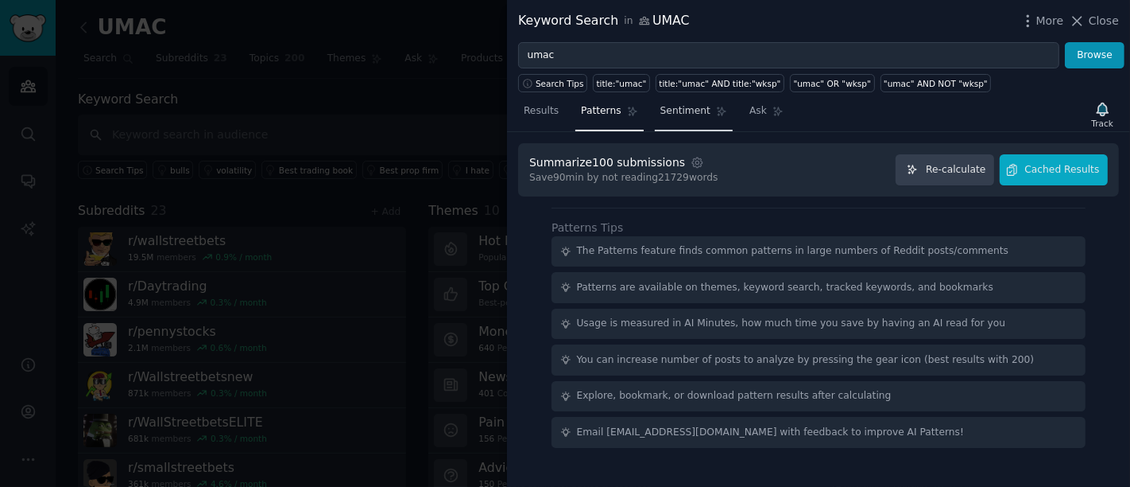
click at [661, 111] on span "Sentiment" at bounding box center [686, 111] width 50 height 14
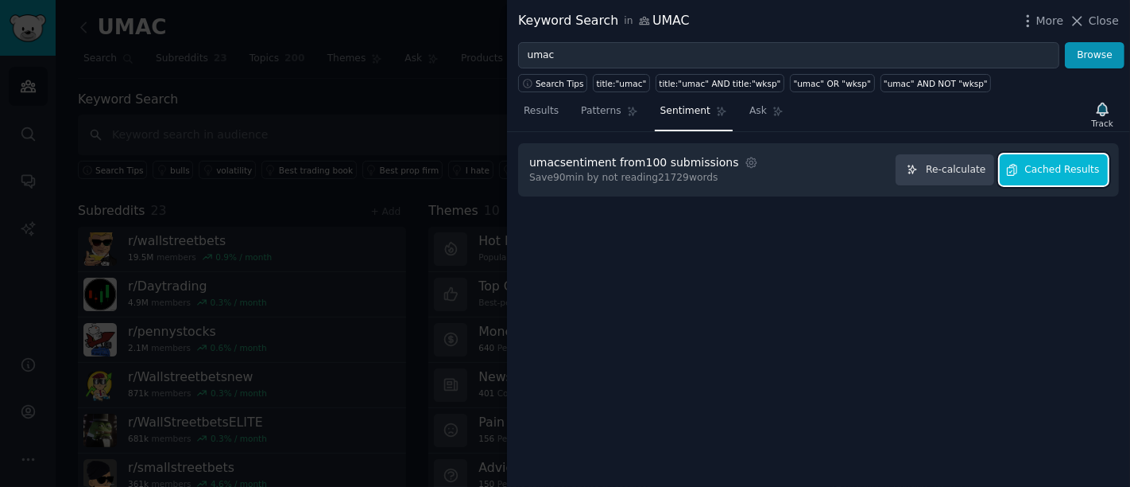
click at [1076, 171] on span "Cached Results" at bounding box center [1063, 170] width 75 height 14
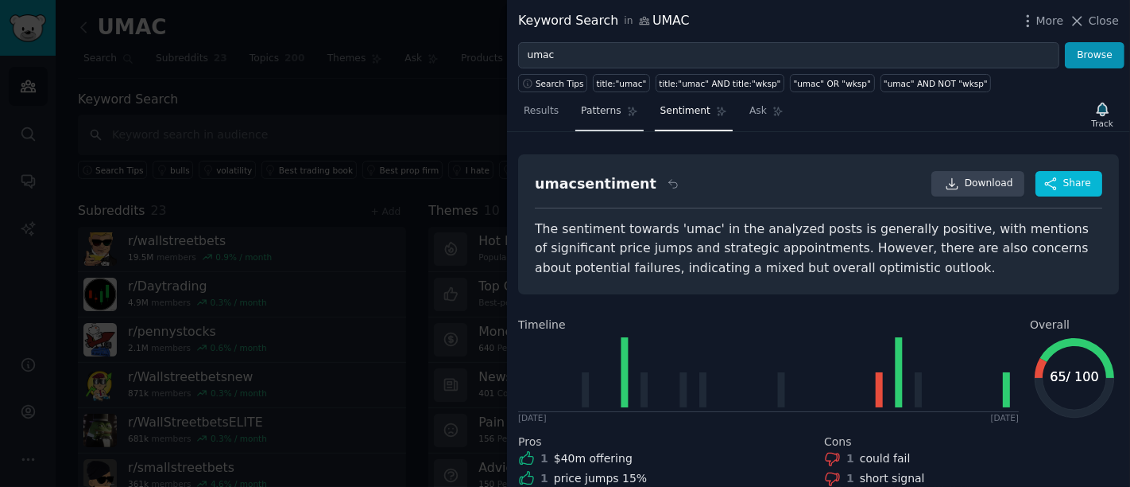
click at [584, 113] on span "Patterns" at bounding box center [601, 111] width 40 height 14
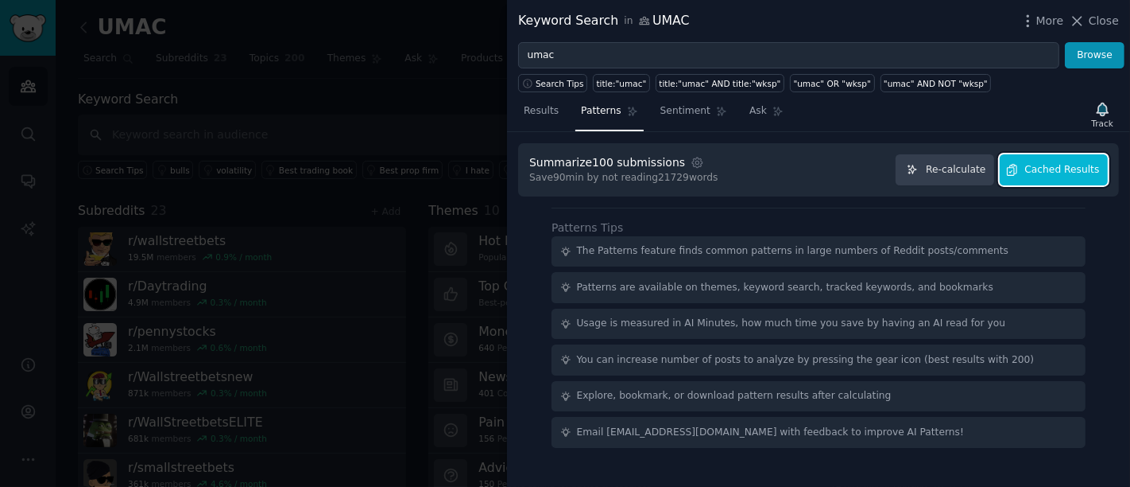
click at [1092, 176] on button "Cached Results" at bounding box center [1054, 169] width 108 height 31
